Goal: Information Seeking & Learning: Learn about a topic

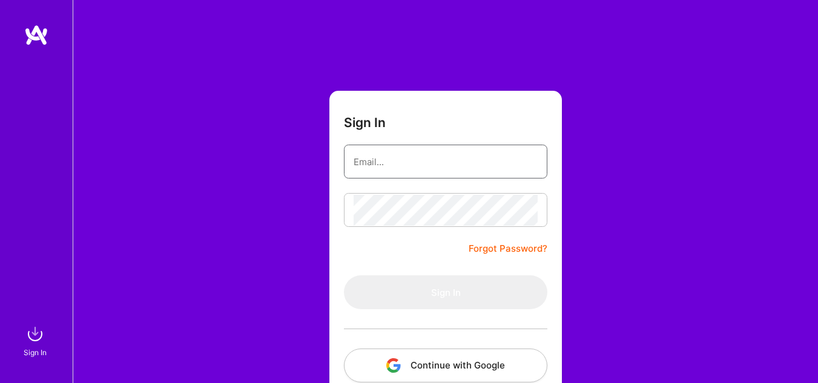
type input "[PERSON_NAME][EMAIL_ADDRESS][PERSON_NAME][DOMAIN_NAME]"
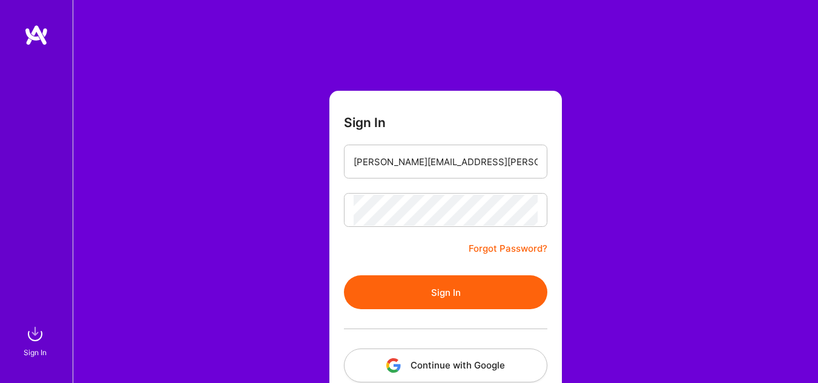
click at [395, 293] on button "Sign In" at bounding box center [445, 292] width 203 height 34
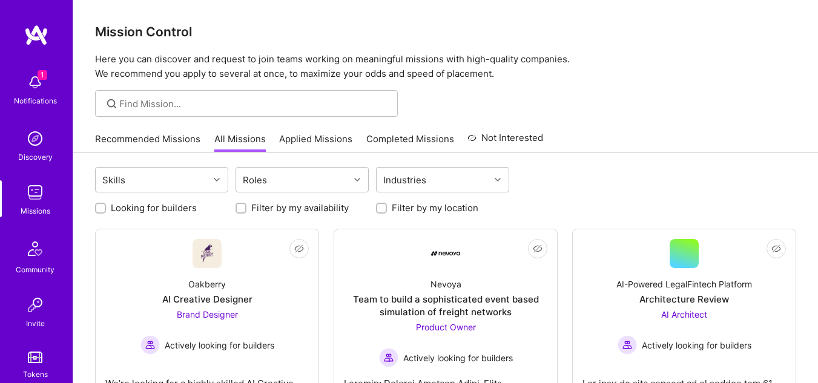
click at [604, 200] on div "Looking for builders Filter by my availability Filter by my location" at bounding box center [445, 205] width 701 height 19
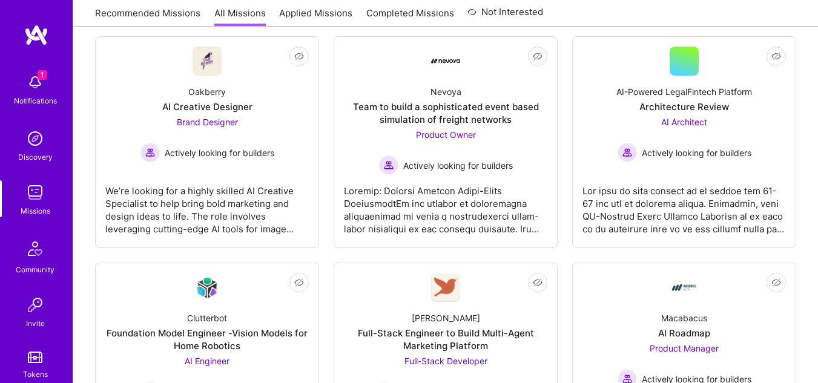
scroll to position [194, 0]
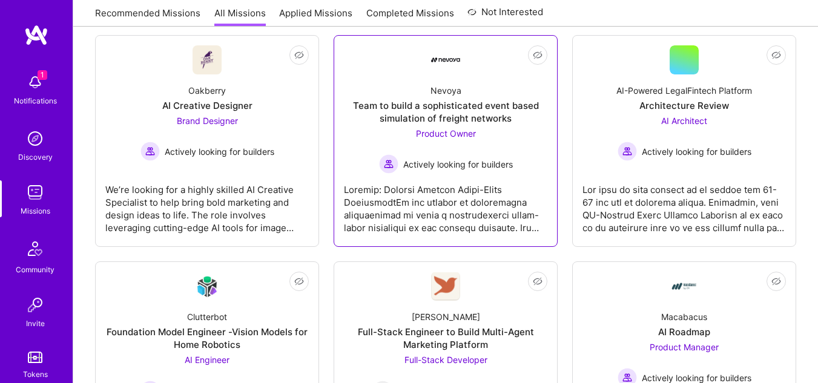
click at [464, 110] on div "Team to build a sophisticated event based simulation of freight networks" at bounding box center [445, 111] width 203 height 25
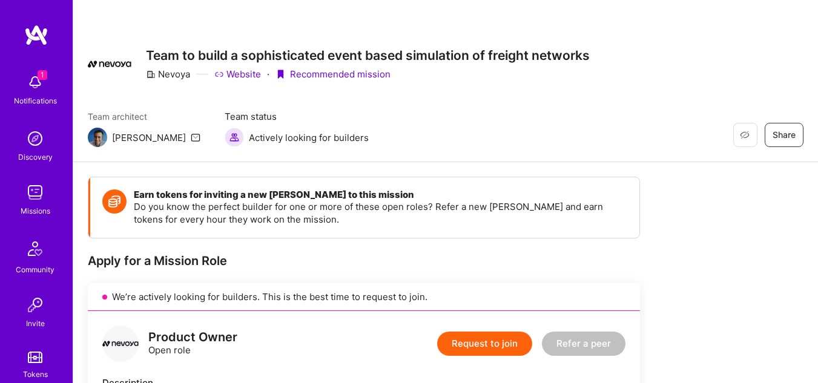
click at [593, 150] on div "Restore Not Interested Share Team to build a sophisticated event based simulati…" at bounding box center [445, 81] width 745 height 162
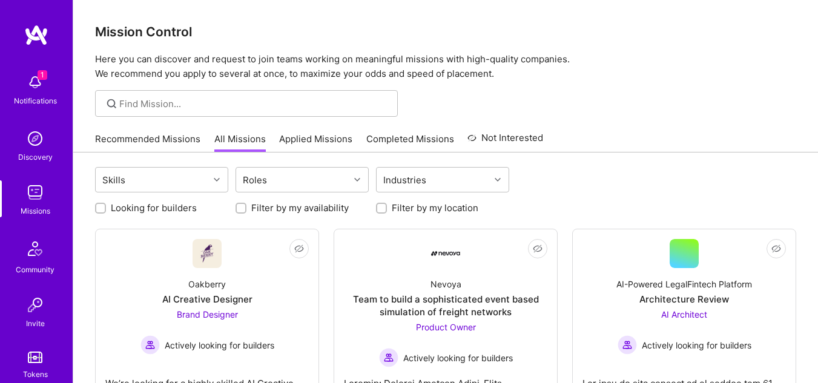
scroll to position [194, 0]
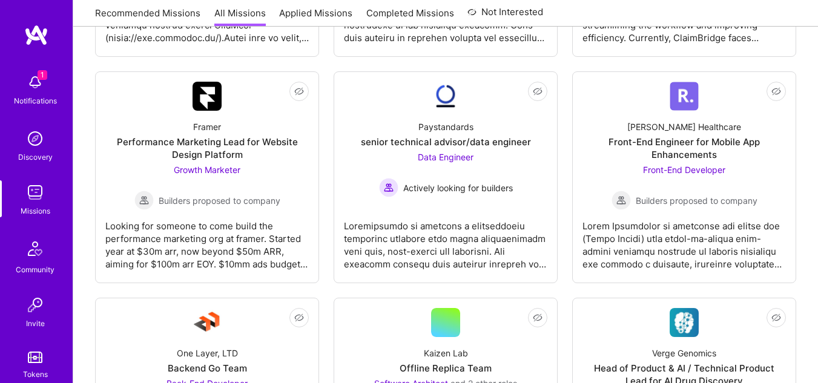
scroll to position [1743, 0]
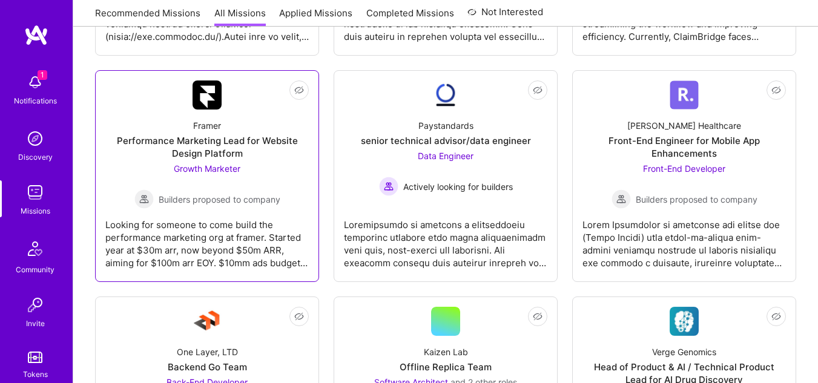
click at [231, 159] on div "Performance Marketing Lead for Website Design Platform" at bounding box center [206, 146] width 203 height 25
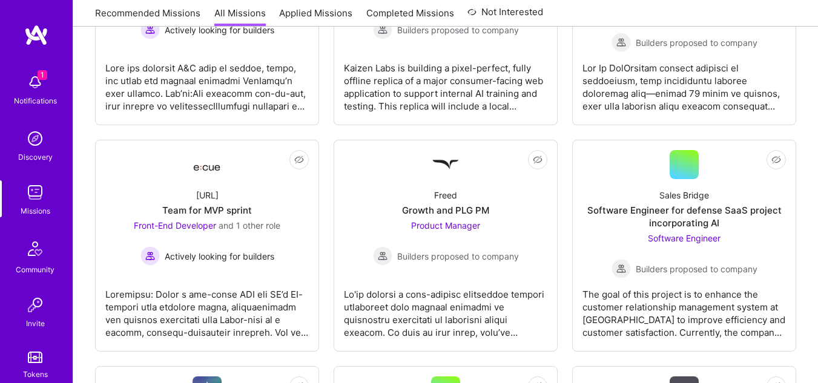
scroll to position [2133, 0]
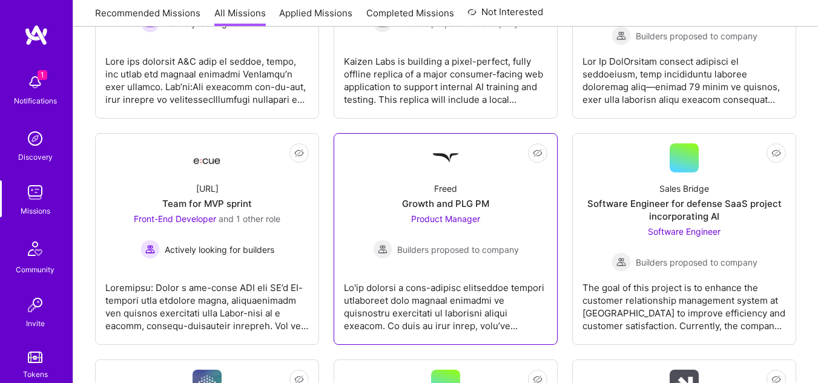
click at [499, 226] on div "Product Manager Builders proposed to company" at bounding box center [446, 235] width 146 height 47
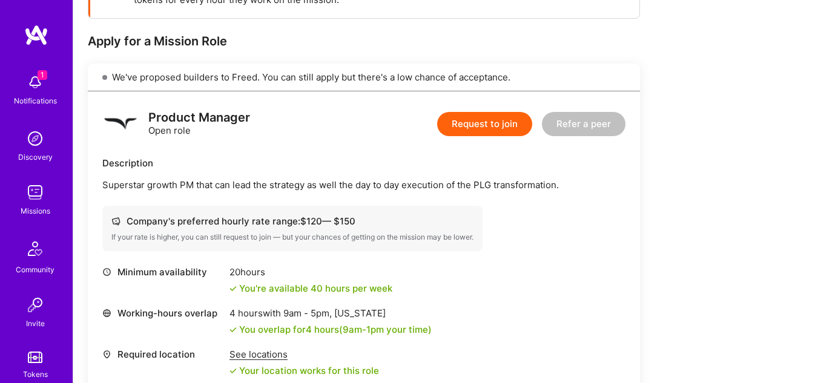
scroll to position [229, 0]
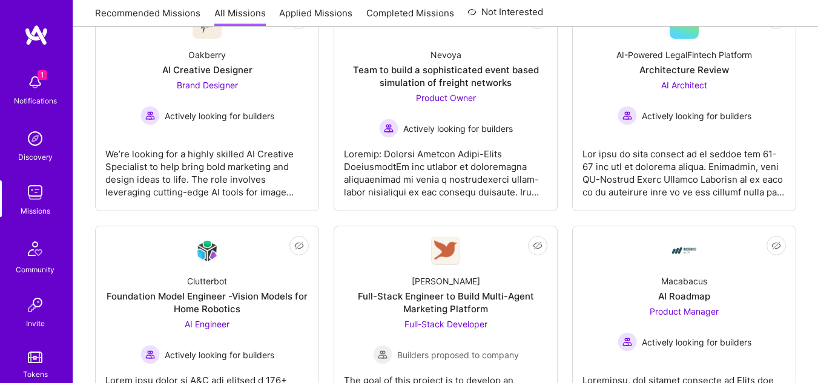
scroll to position [2133, 0]
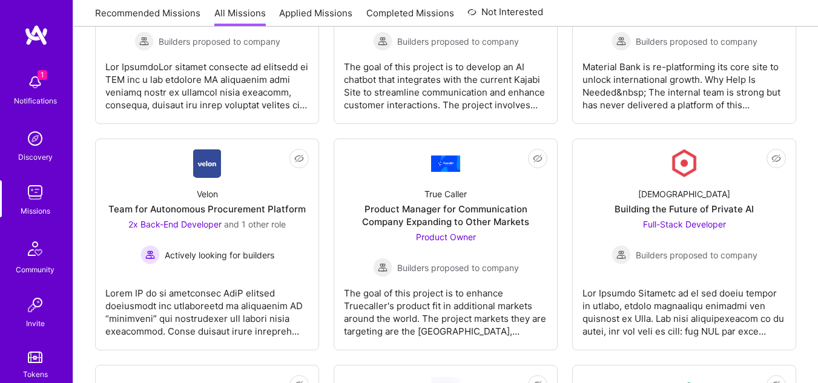
scroll to position [2569, 0]
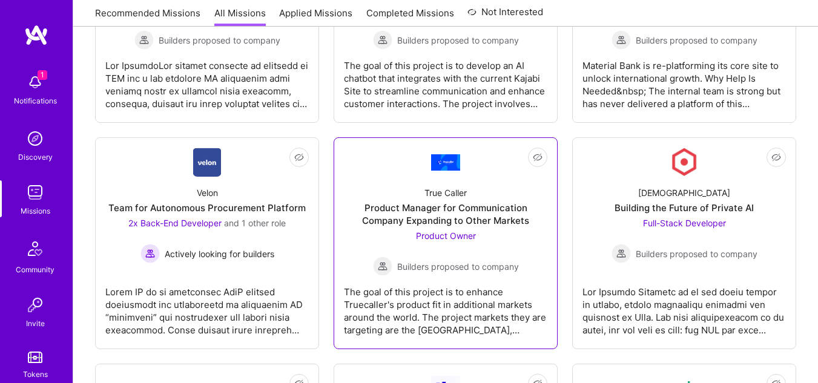
click at [485, 226] on div "Product Manager for Communication Company Expanding to Other Markets" at bounding box center [445, 214] width 203 height 25
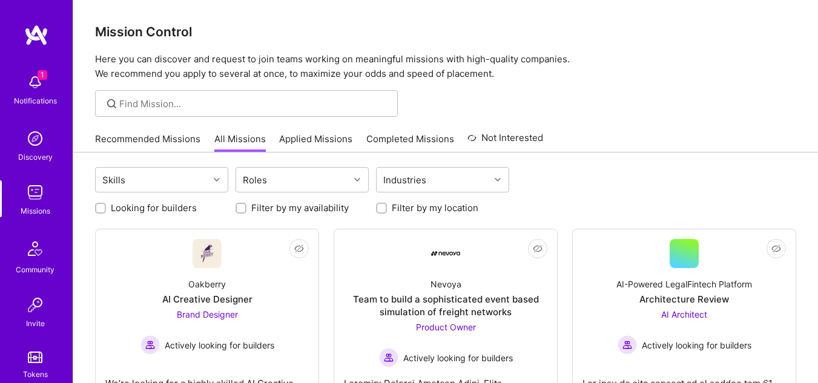
scroll to position [2569, 0]
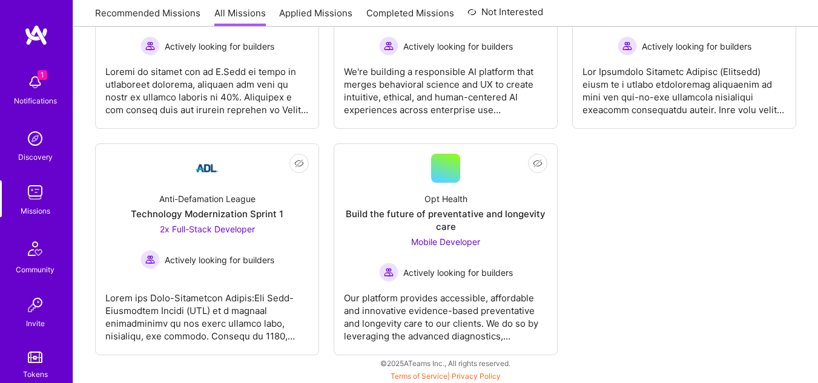
scroll to position [3432, 0]
